Goal: Book appointment/travel/reservation

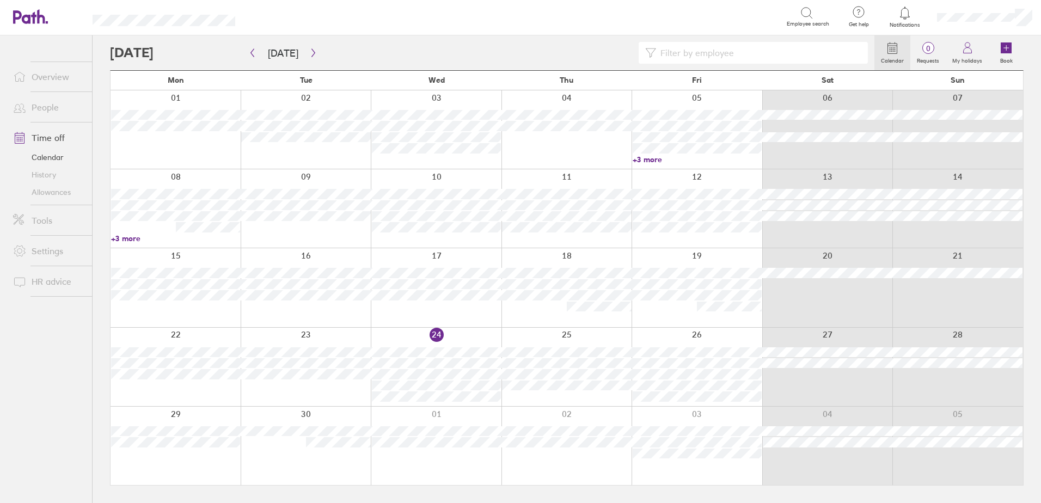
drag, startPoint x: 1008, startPoint y: 51, endPoint x: 697, endPoint y: 340, distance: 424.7
click at [1008, 51] on icon at bounding box center [1006, 47] width 11 height 11
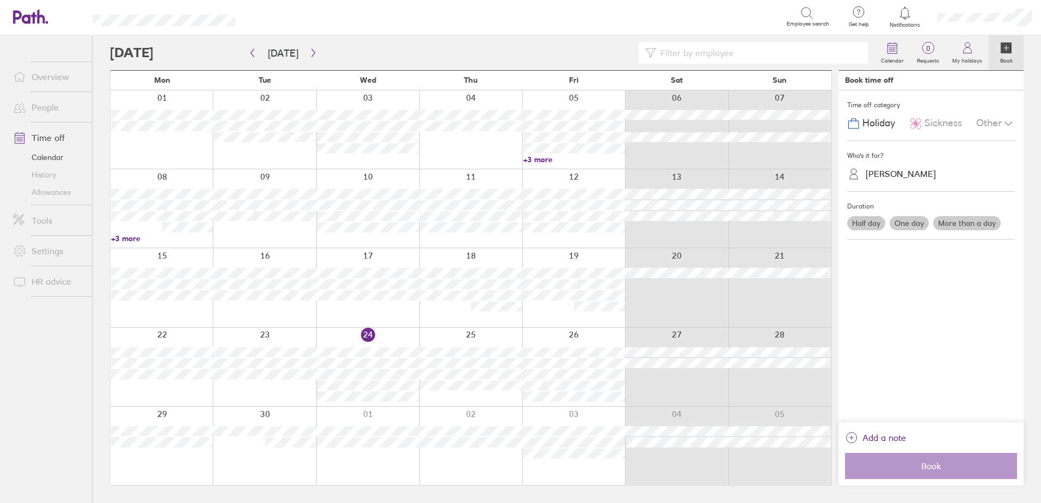
click at [872, 221] on label "Half day" at bounding box center [867, 223] width 38 height 14
click at [0, 0] on input "Half day" at bounding box center [0, 0] width 0 height 0
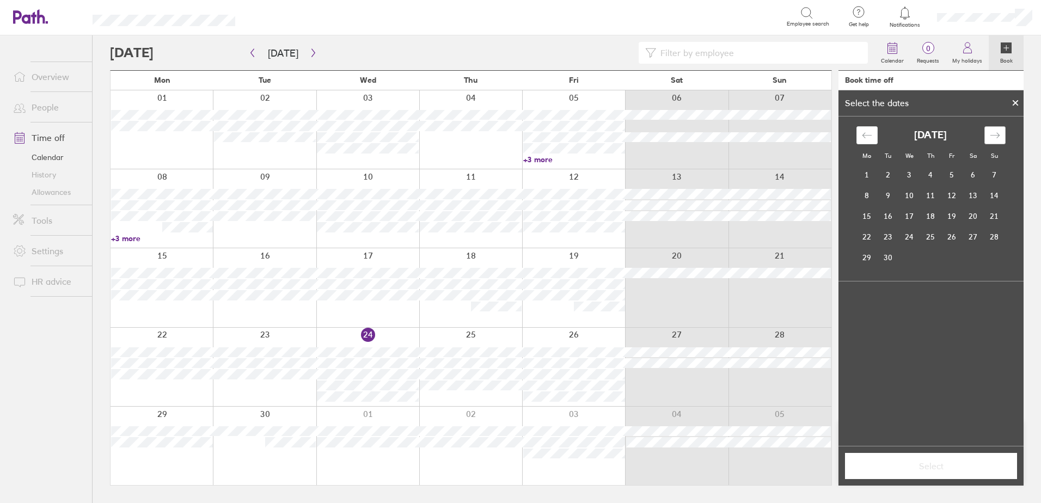
click at [992, 137] on icon "Move forward to switch to the next month." at bounding box center [995, 135] width 10 height 10
click at [912, 173] on td "1" at bounding box center [909, 175] width 21 height 21
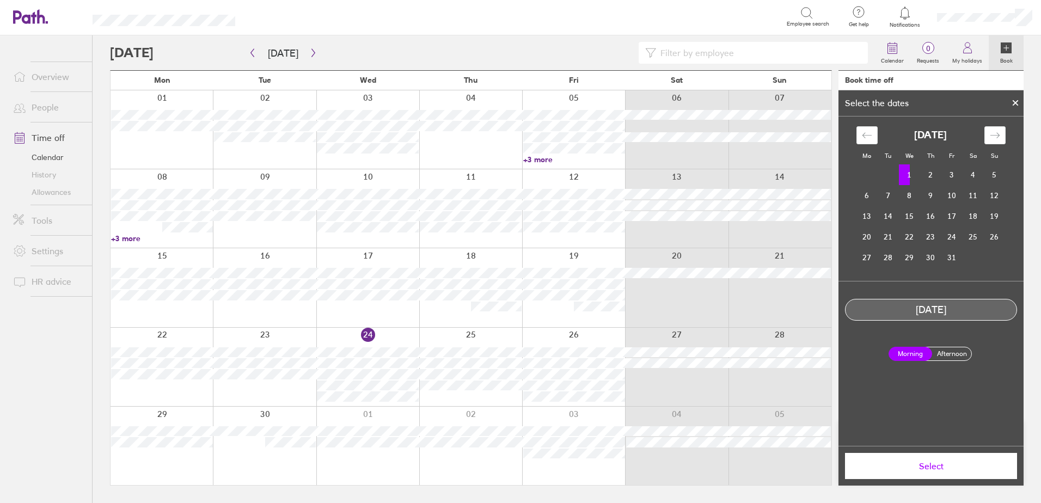
click at [947, 353] on label "Afternoon" at bounding box center [952, 354] width 44 height 13
click at [0, 0] on input "Afternoon" at bounding box center [0, 0] width 0 height 0
click at [923, 470] on span "Select" at bounding box center [931, 466] width 157 height 10
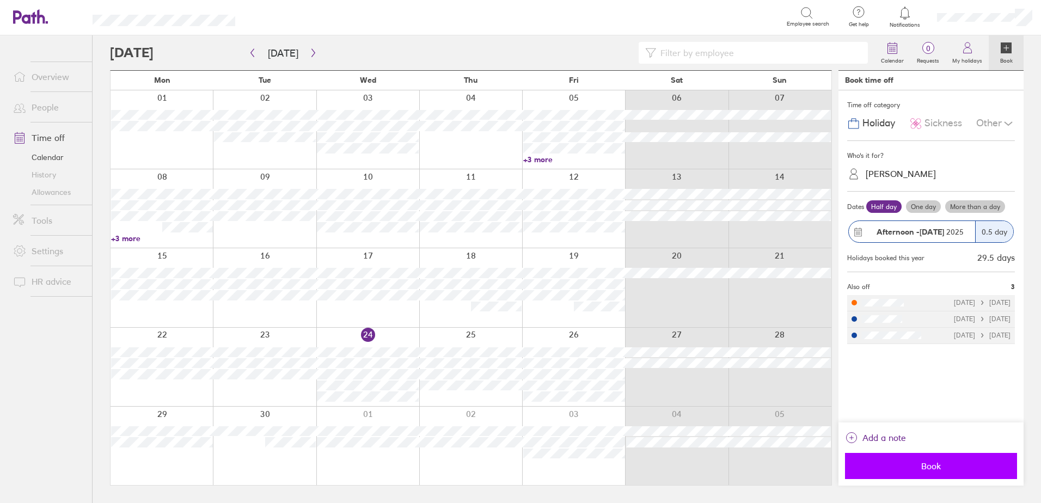
click at [921, 467] on span "Book" at bounding box center [931, 466] width 157 height 10
